Goal: Find specific page/section: Find specific page/section

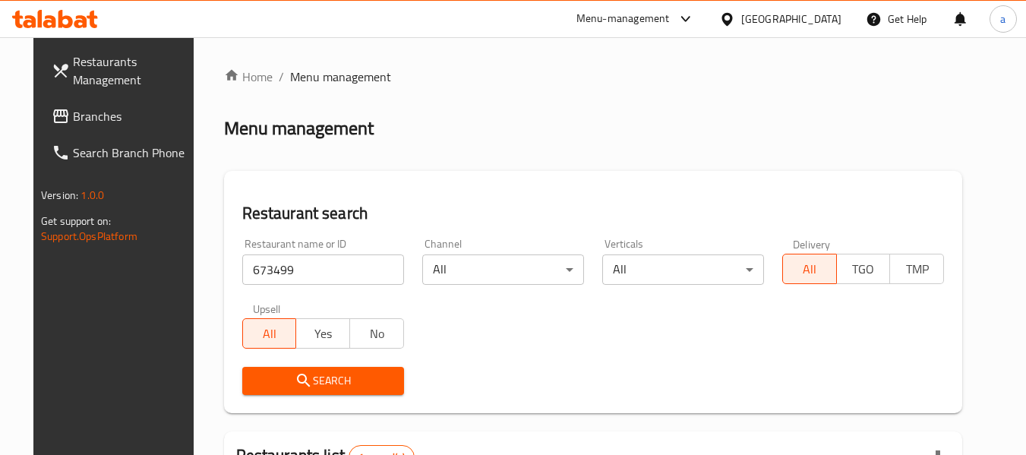
click at [775, 14] on div "[GEOGRAPHIC_DATA]" at bounding box center [791, 19] width 100 height 17
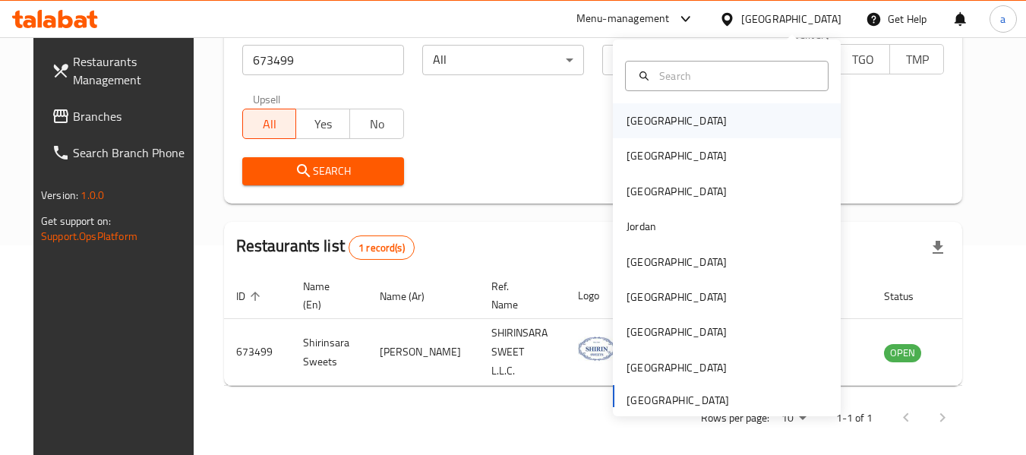
click at [658, 120] on div "[GEOGRAPHIC_DATA]" at bounding box center [676, 120] width 125 height 35
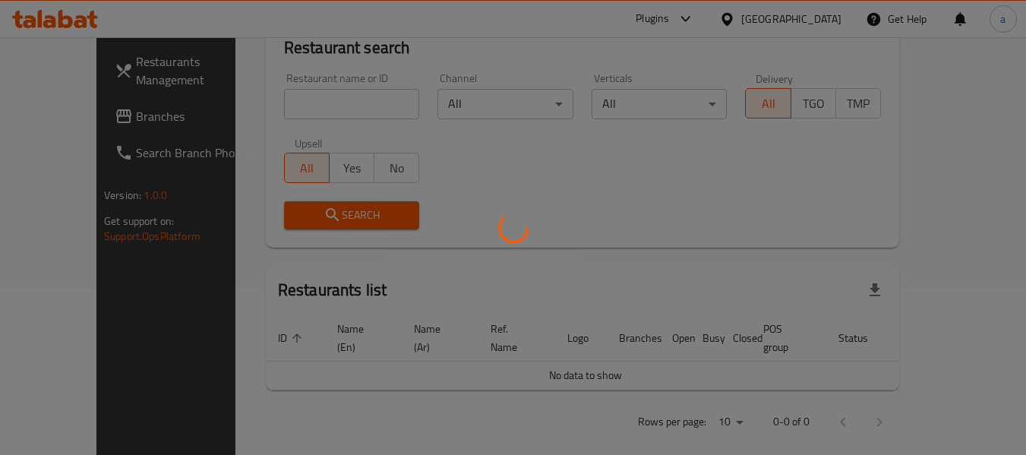
scroll to position [210, 0]
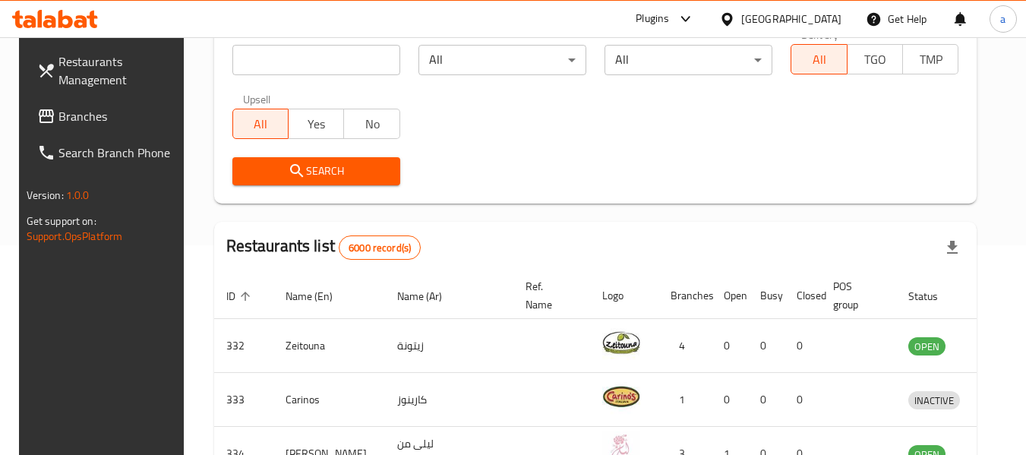
click at [104, 117] on span "Branches" at bounding box center [118, 116] width 120 height 18
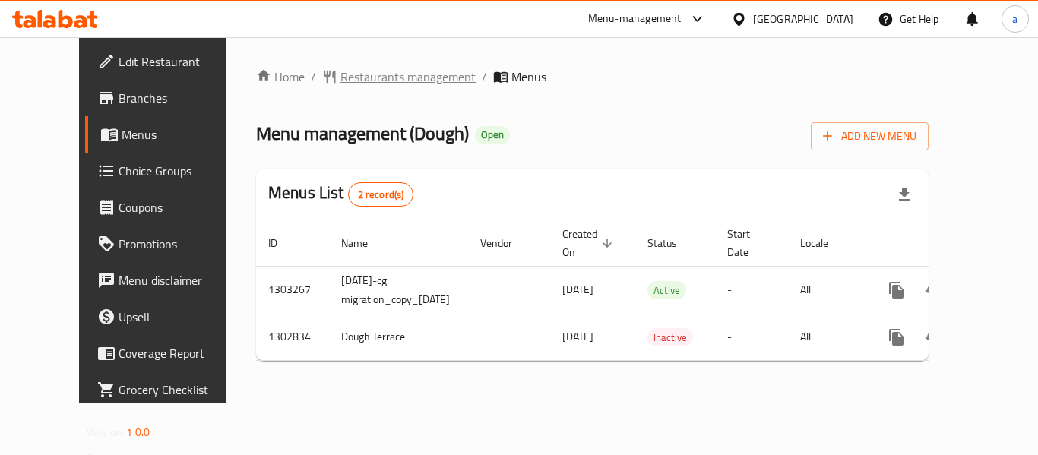
click at [384, 75] on span "Restaurants management" at bounding box center [407, 77] width 135 height 18
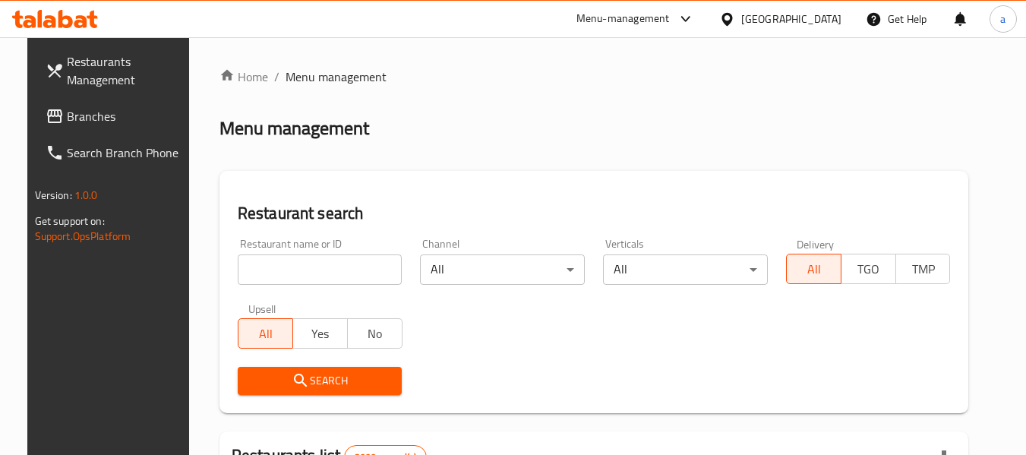
click at [321, 270] on input "search" at bounding box center [320, 269] width 165 height 30
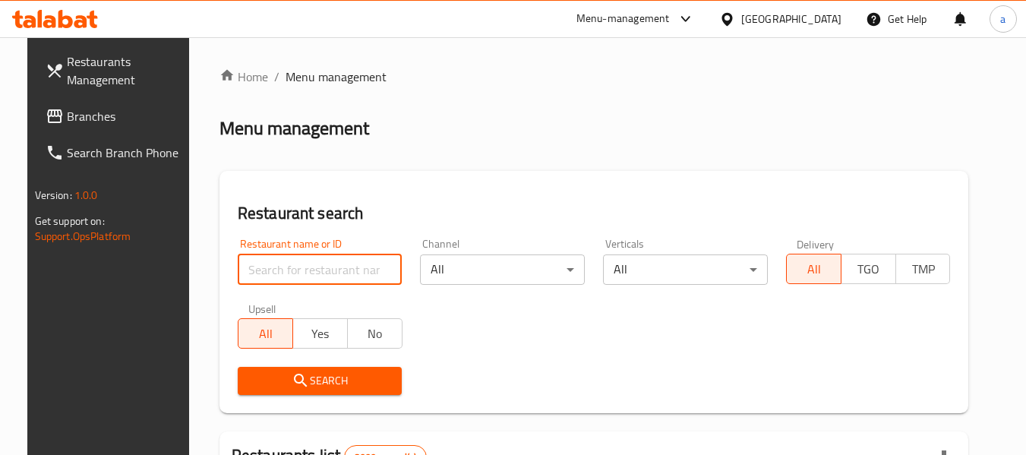
paste input "702580"
type input "702580"
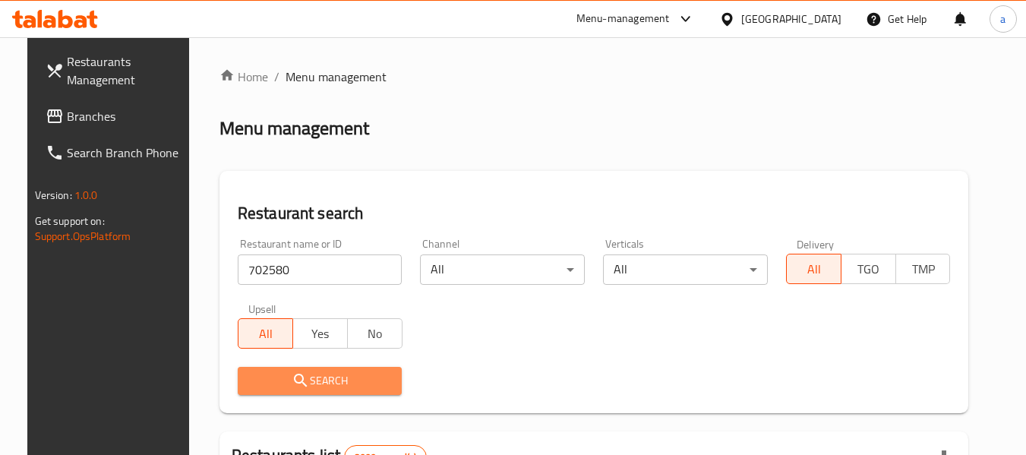
click at [368, 377] on span "Search" at bounding box center [320, 380] width 141 height 19
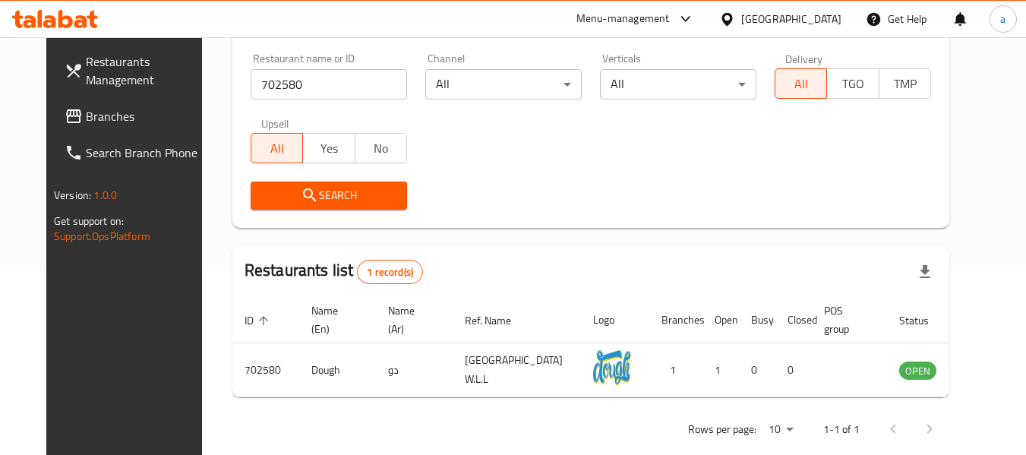
scroll to position [210, 0]
